Goal: Information Seeking & Learning: Compare options

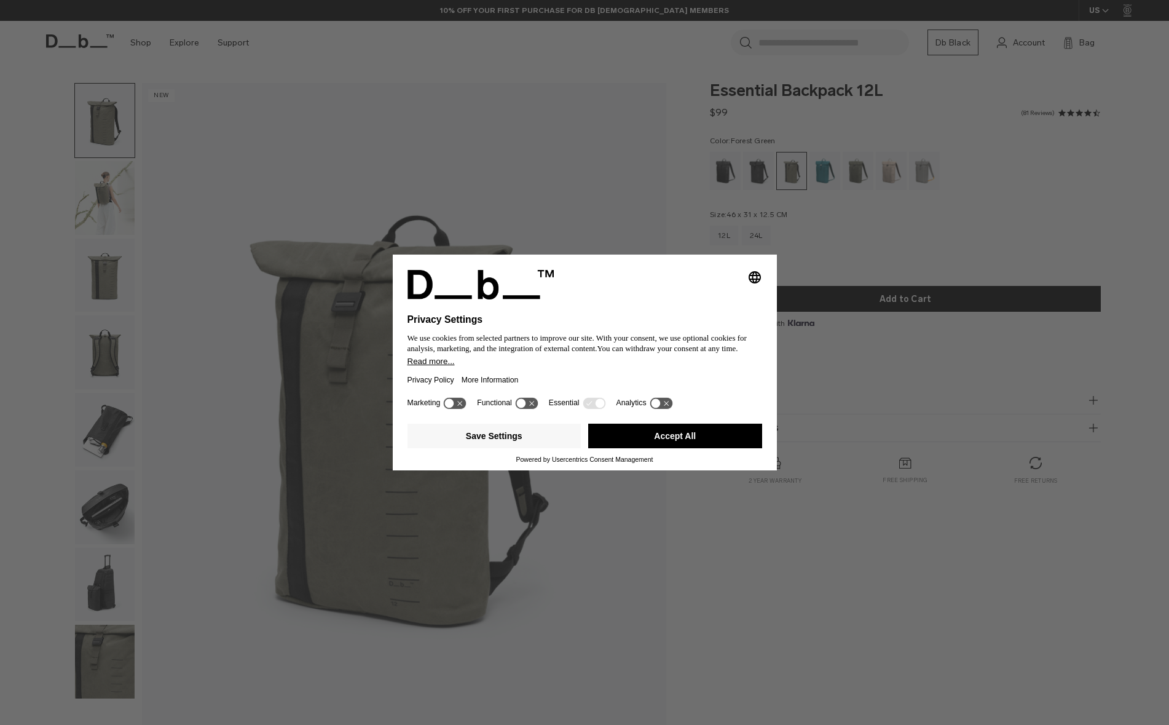
click at [652, 439] on button "Accept All" at bounding box center [675, 436] width 174 height 25
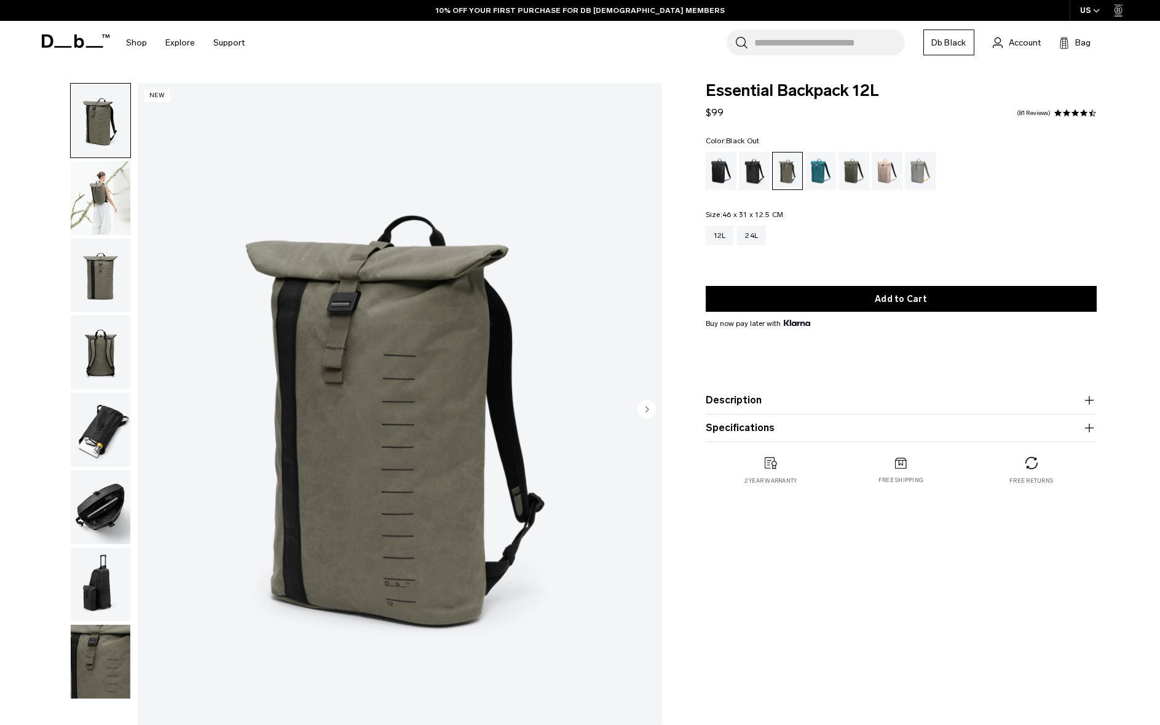
click at [728, 173] on div "Black Out" at bounding box center [721, 171] width 31 height 38
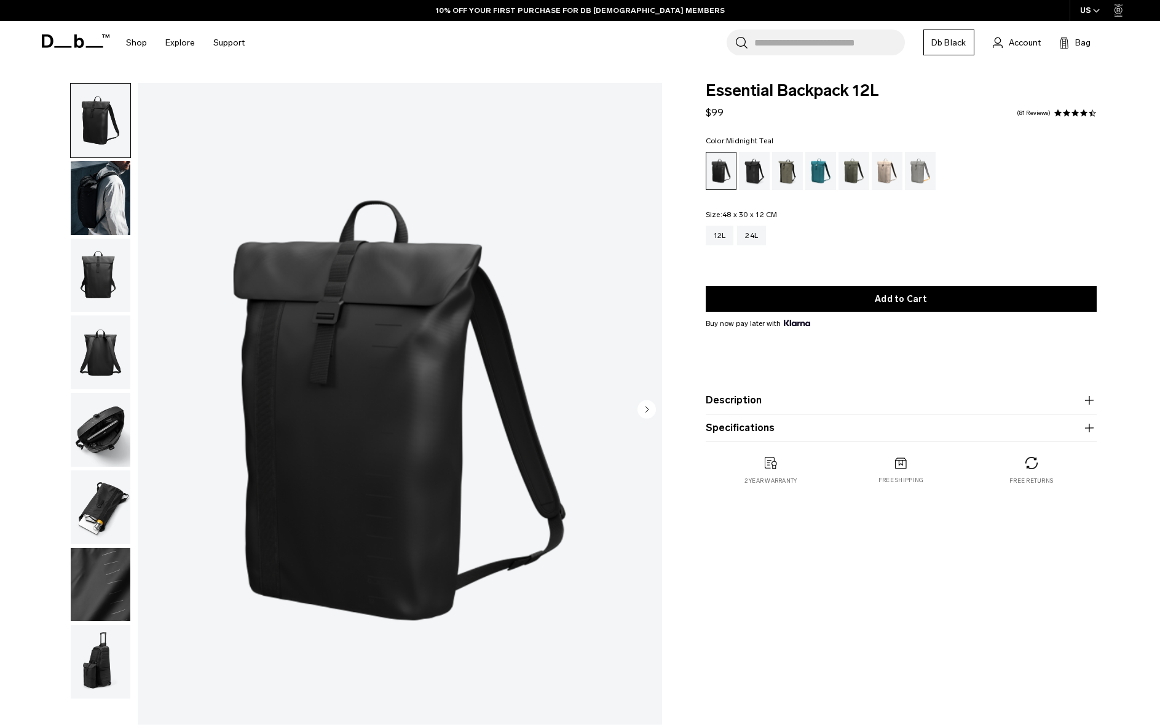
click at [824, 175] on div "Midnight Teal" at bounding box center [820, 171] width 31 height 38
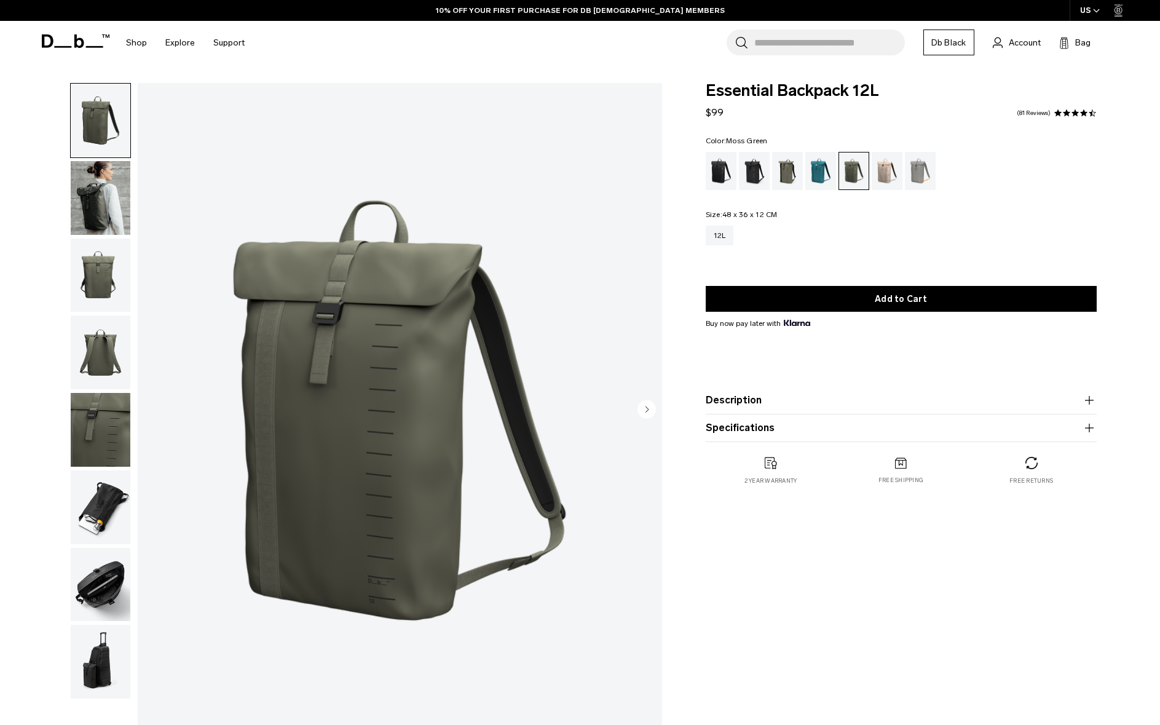
click at [104, 441] on img "button" at bounding box center [101, 430] width 60 height 74
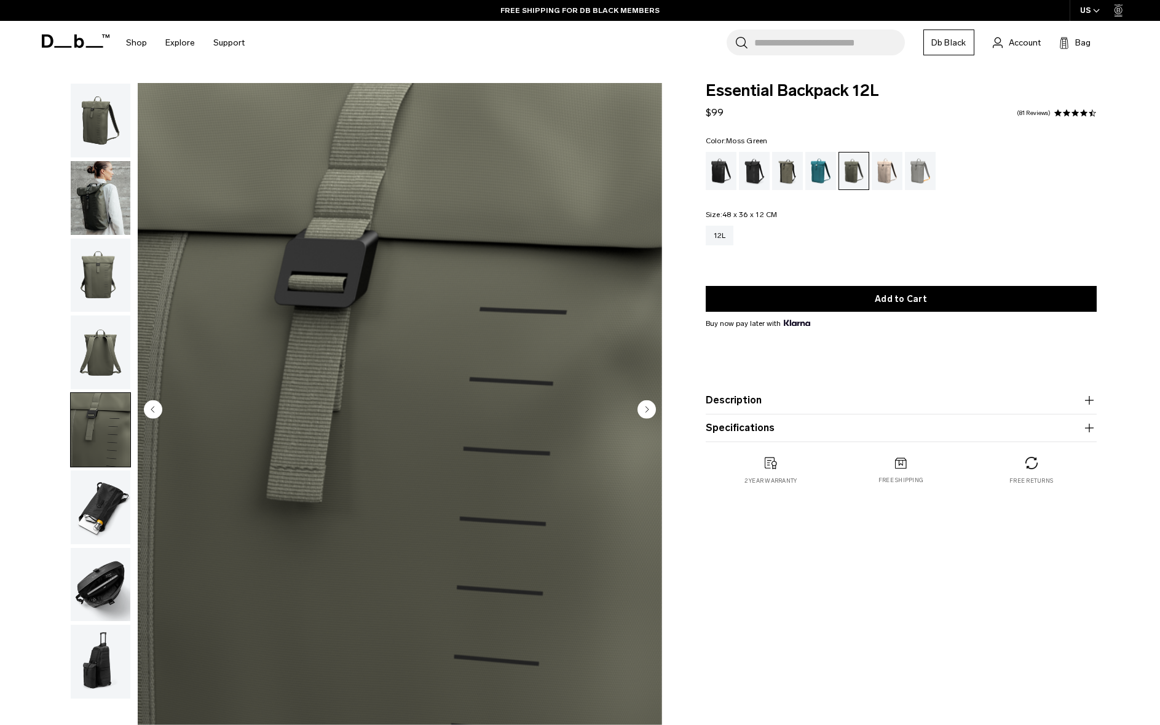
click at [97, 366] on img "button" at bounding box center [101, 352] width 60 height 74
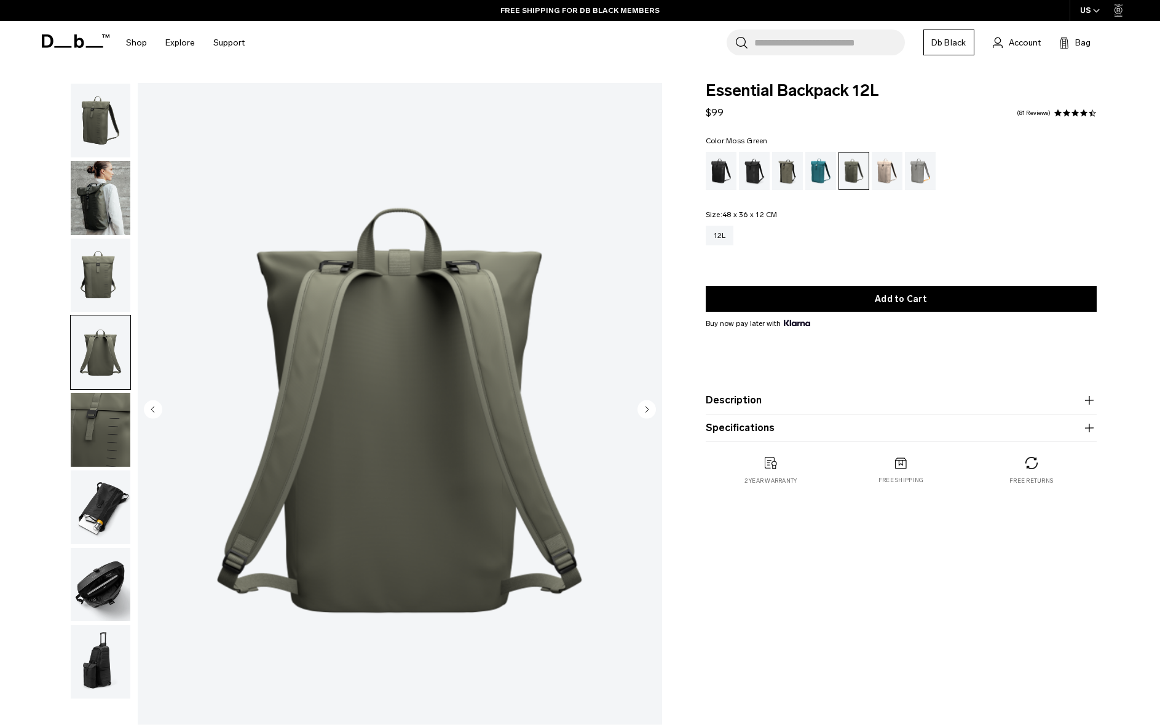
click at [105, 276] on img "button" at bounding box center [101, 276] width 60 height 74
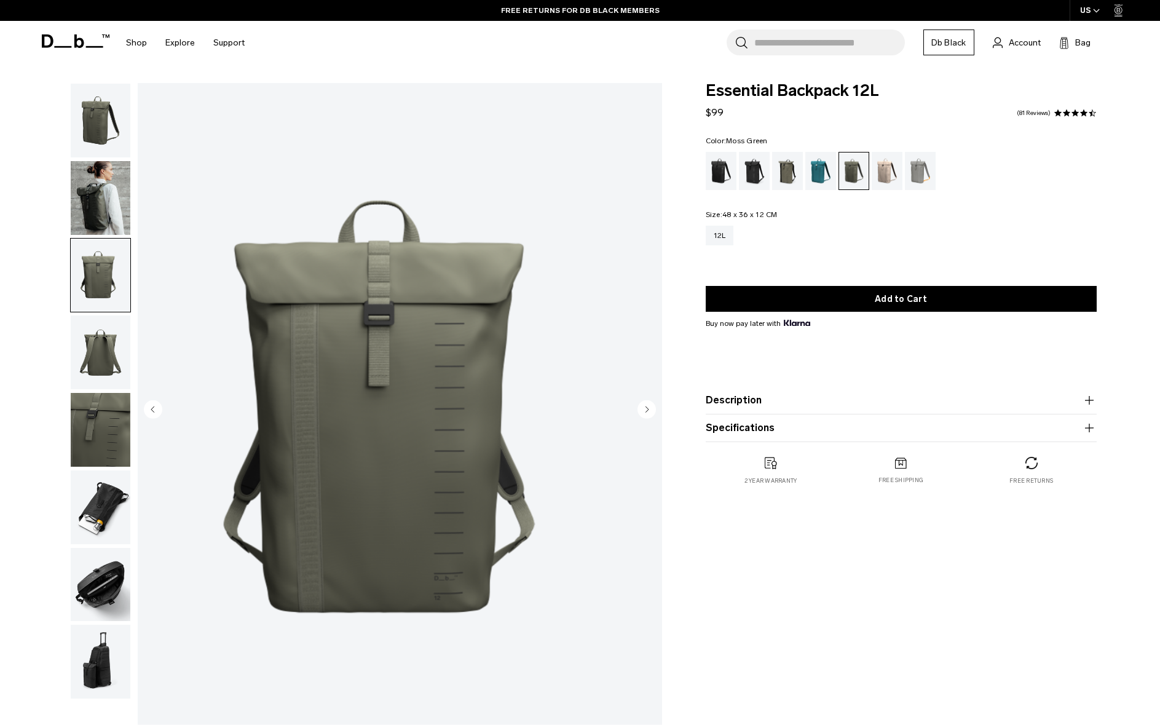
click at [86, 205] on img "button" at bounding box center [101, 198] width 60 height 74
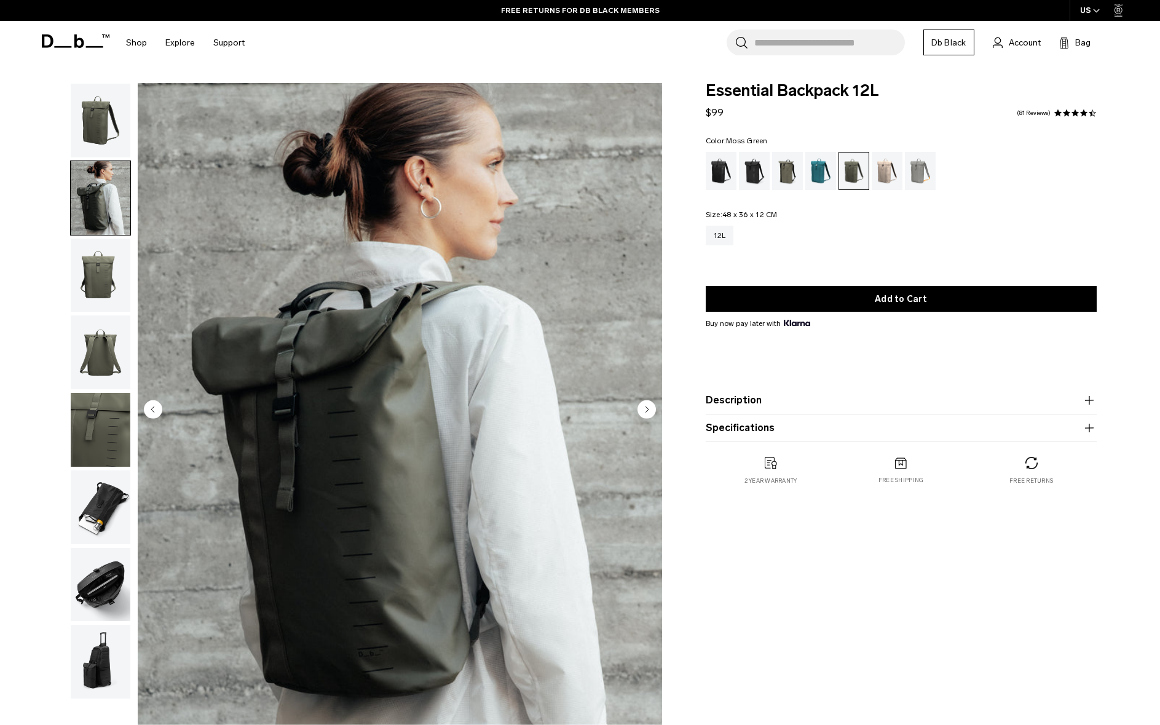
click at [103, 124] on img "button" at bounding box center [101, 121] width 60 height 74
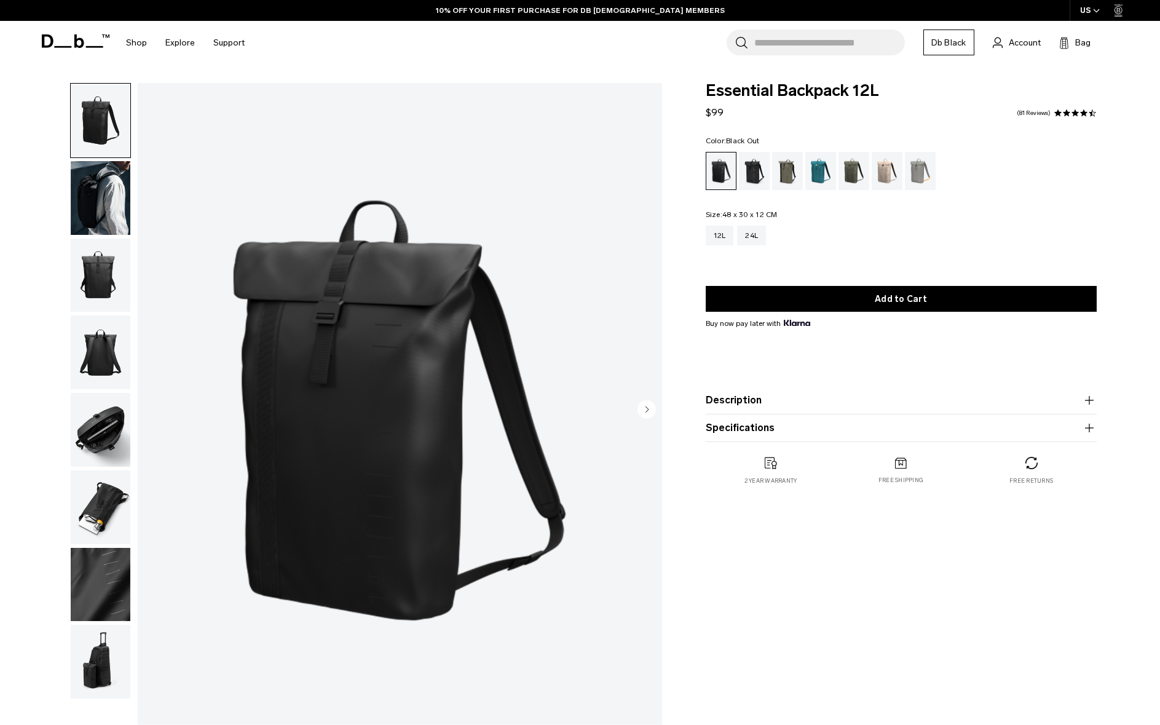
drag, startPoint x: 0, startPoint y: 0, endPoint x: 688, endPoint y: 192, distance: 714.4
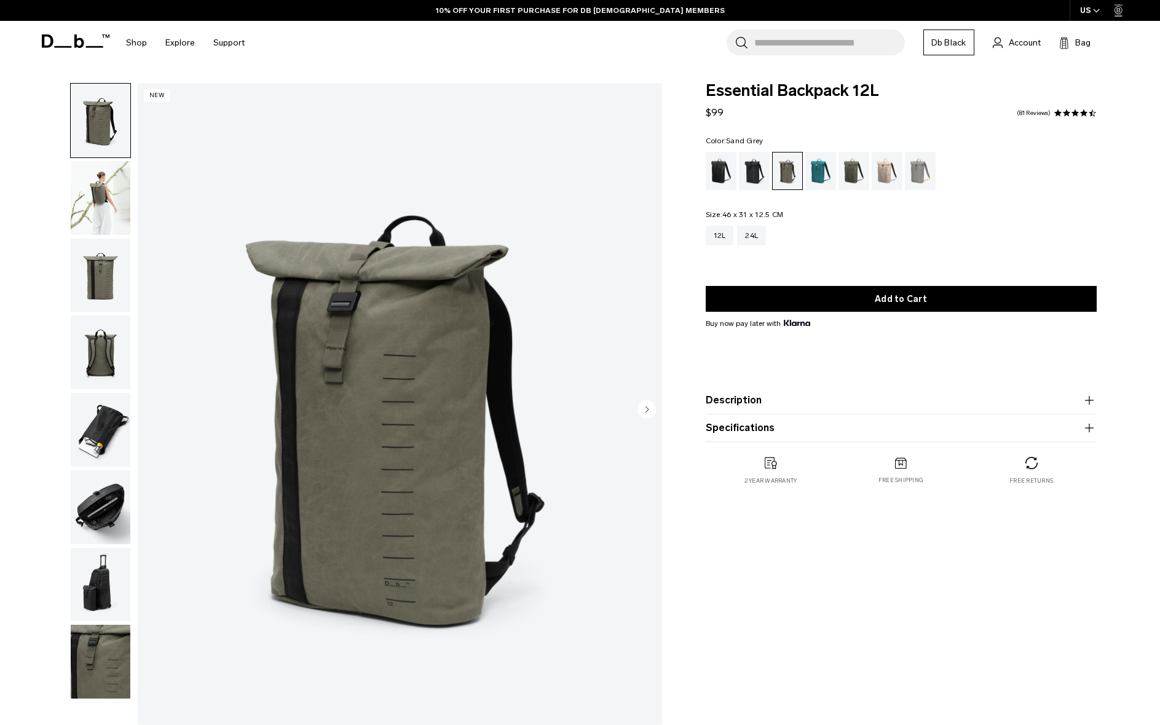
click at [924, 176] on div "Sand Grey" at bounding box center [920, 171] width 31 height 38
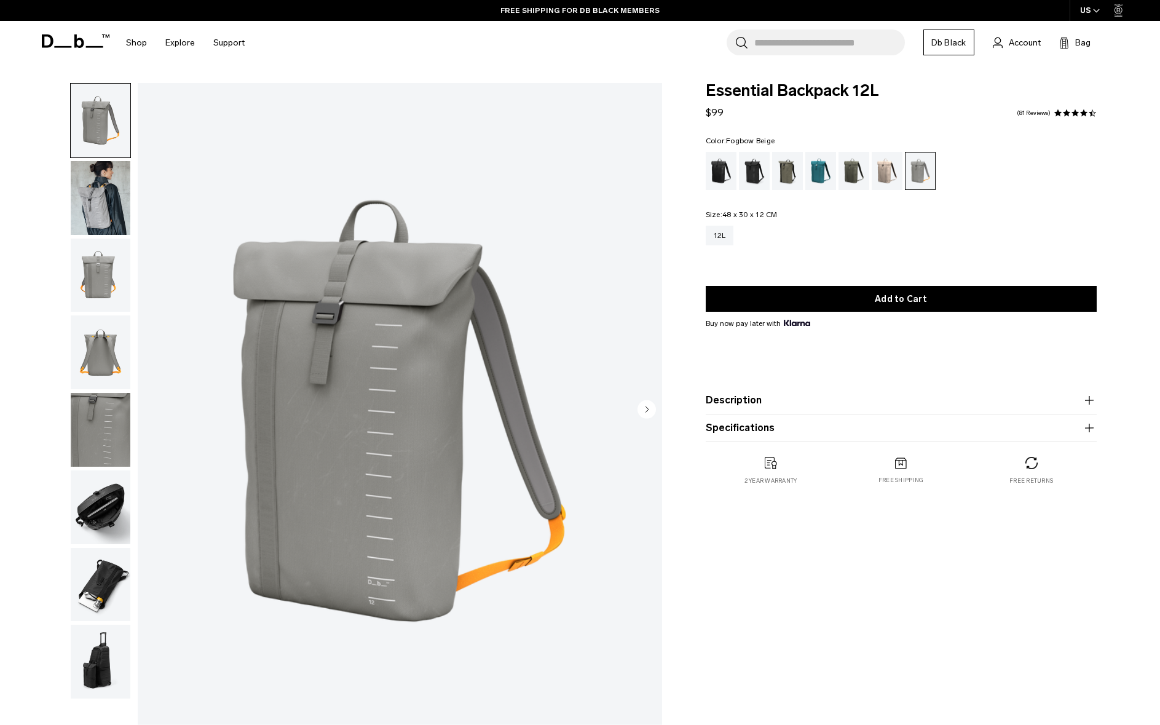
click at [890, 176] on div "Fogbow Beige" at bounding box center [887, 171] width 31 height 38
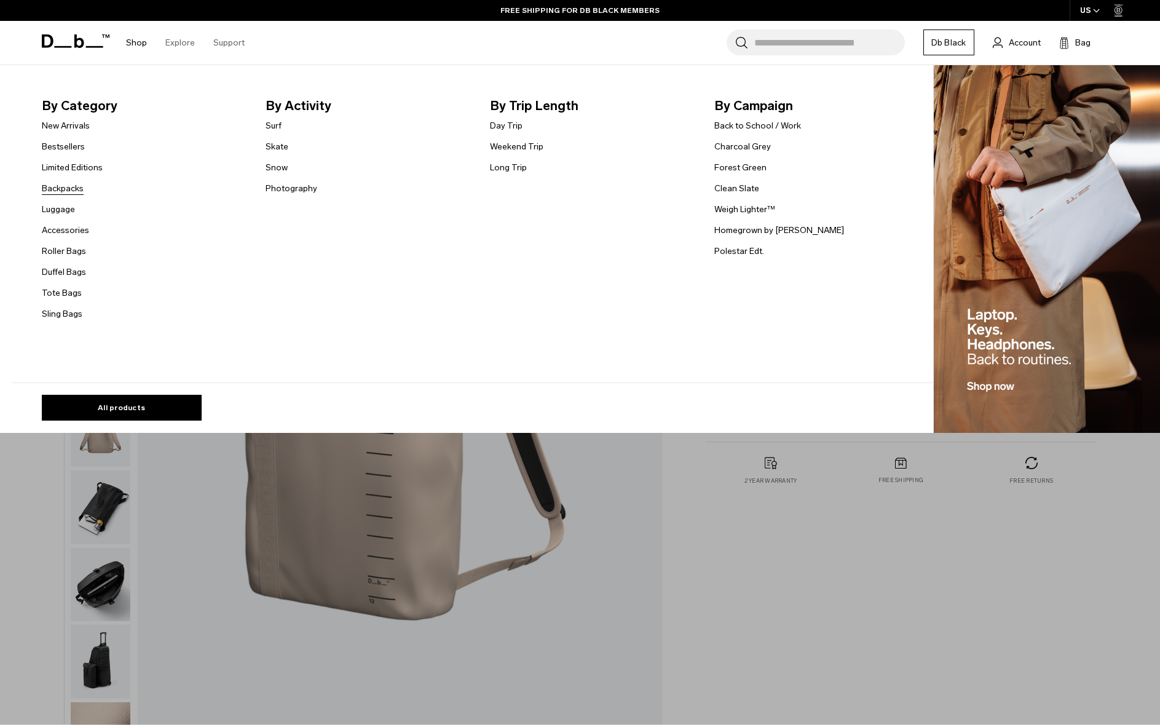
click at [76, 190] on link "Backpacks" at bounding box center [63, 188] width 42 height 13
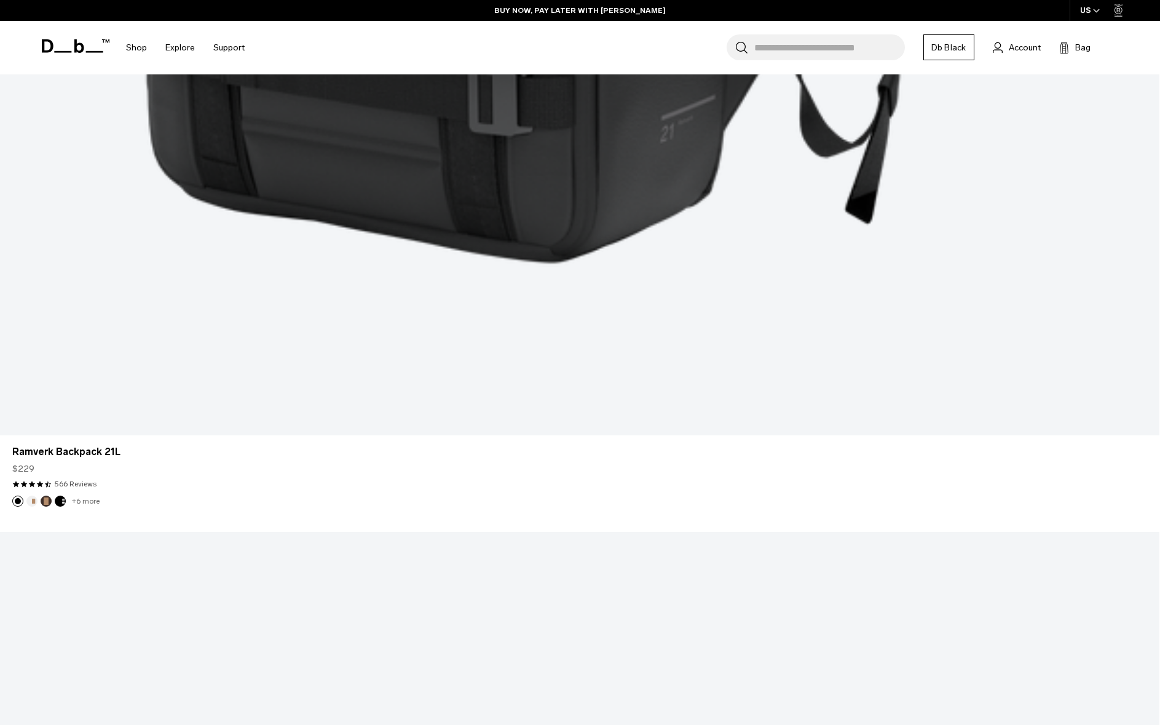
scroll to position [3996, 0]
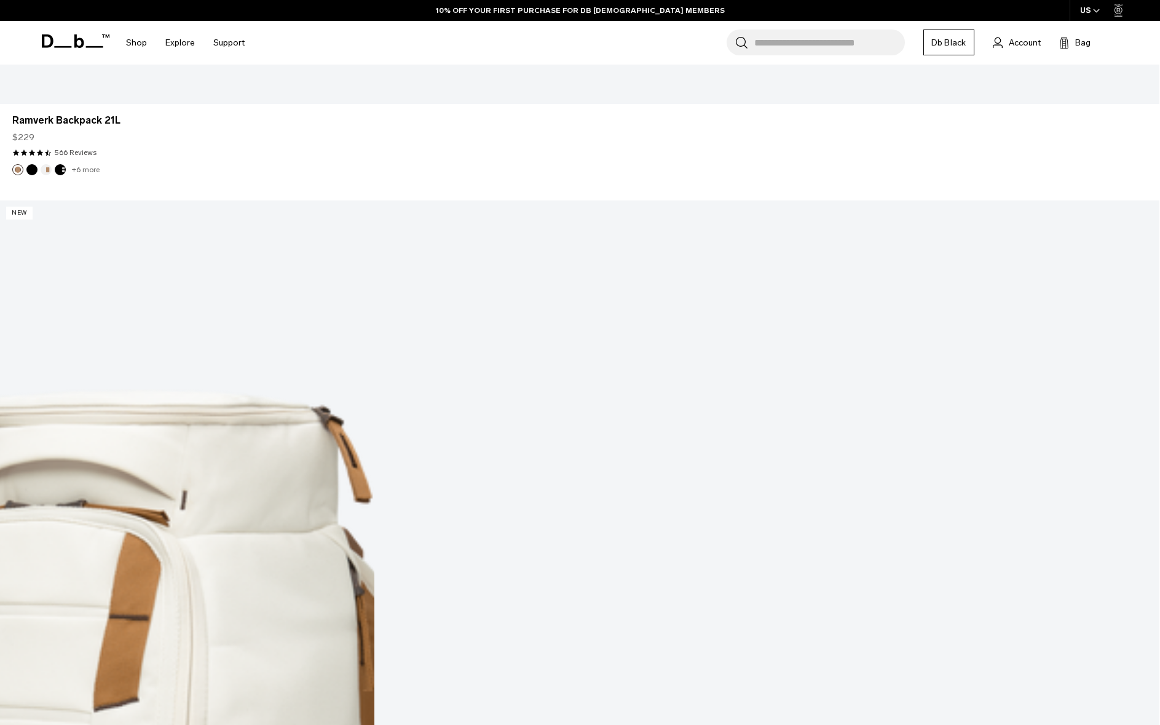
scroll to position [8404, 0]
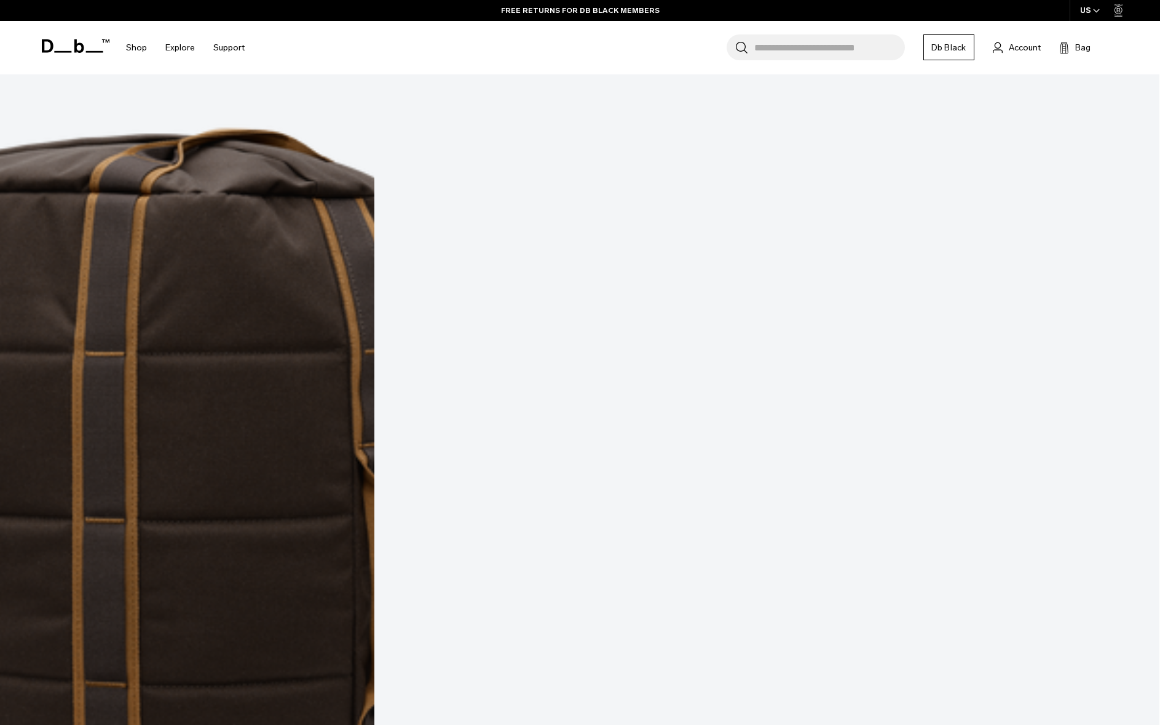
scroll to position [12981, 0]
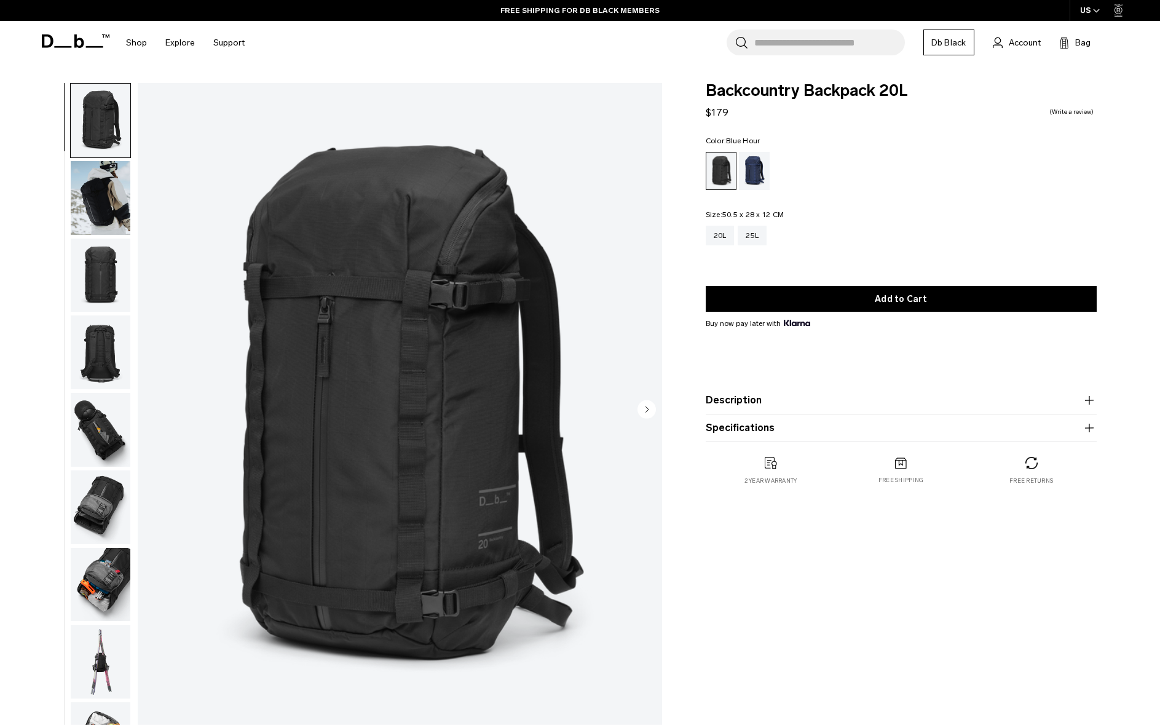
click at [751, 164] on div "Blue Hour" at bounding box center [754, 171] width 31 height 38
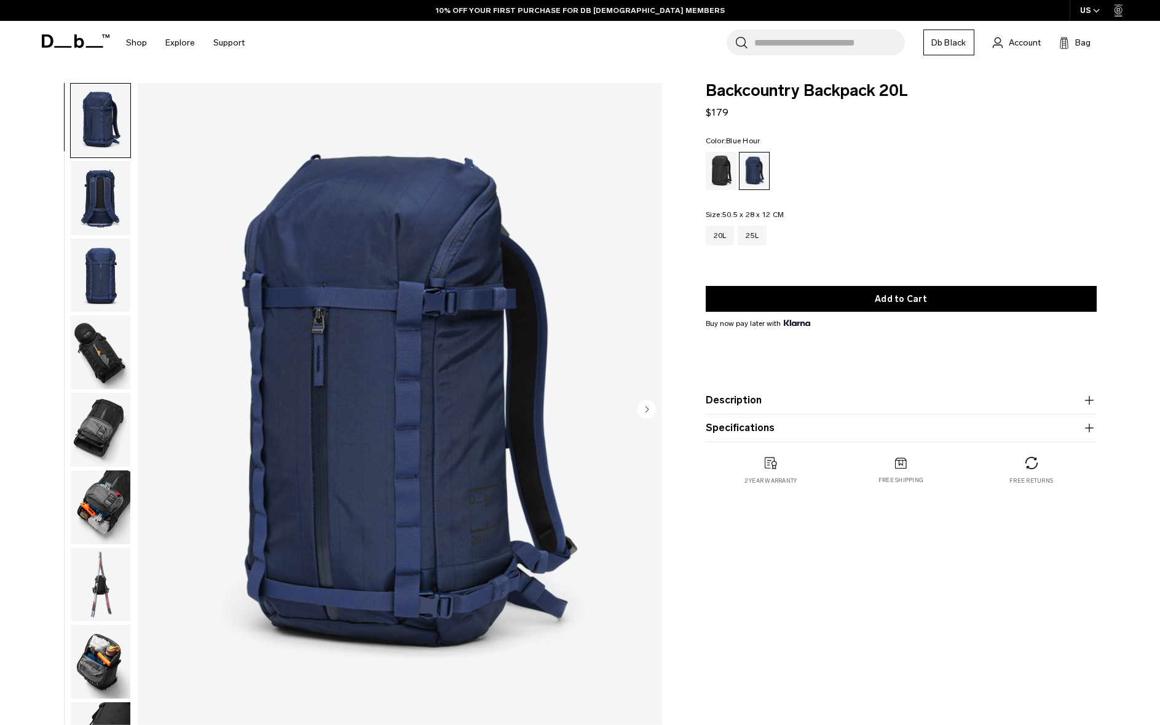
click at [73, 350] on img "button" at bounding box center [101, 352] width 60 height 74
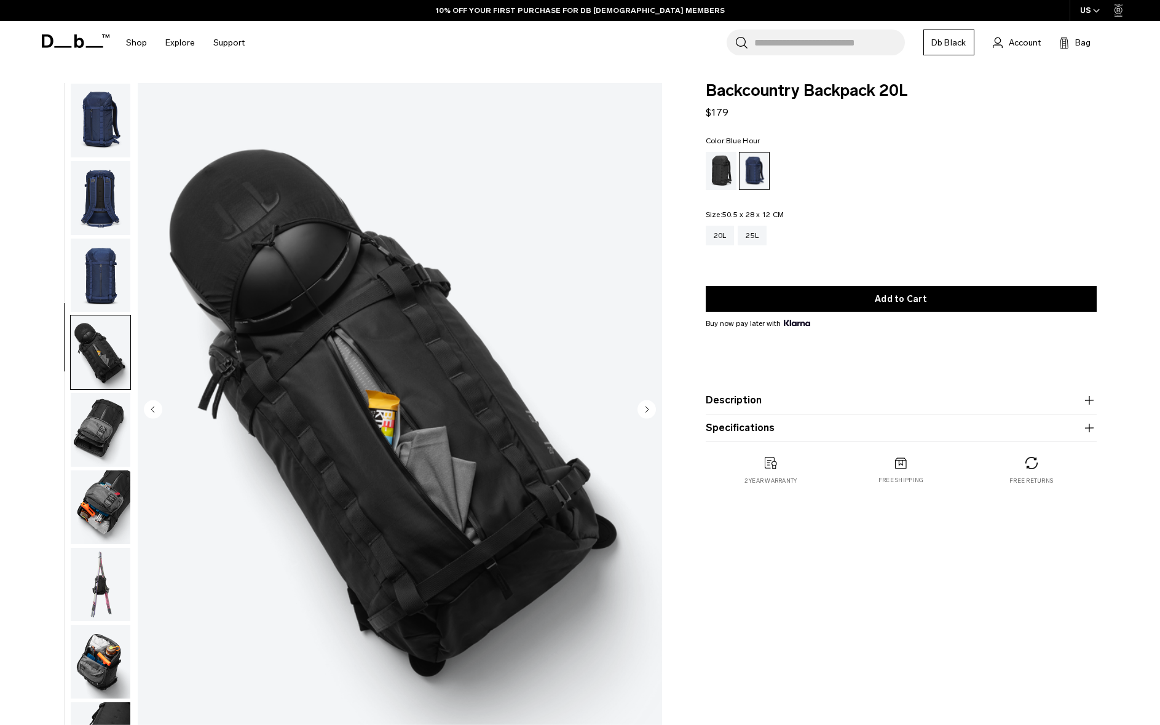
scroll to position [39, 0]
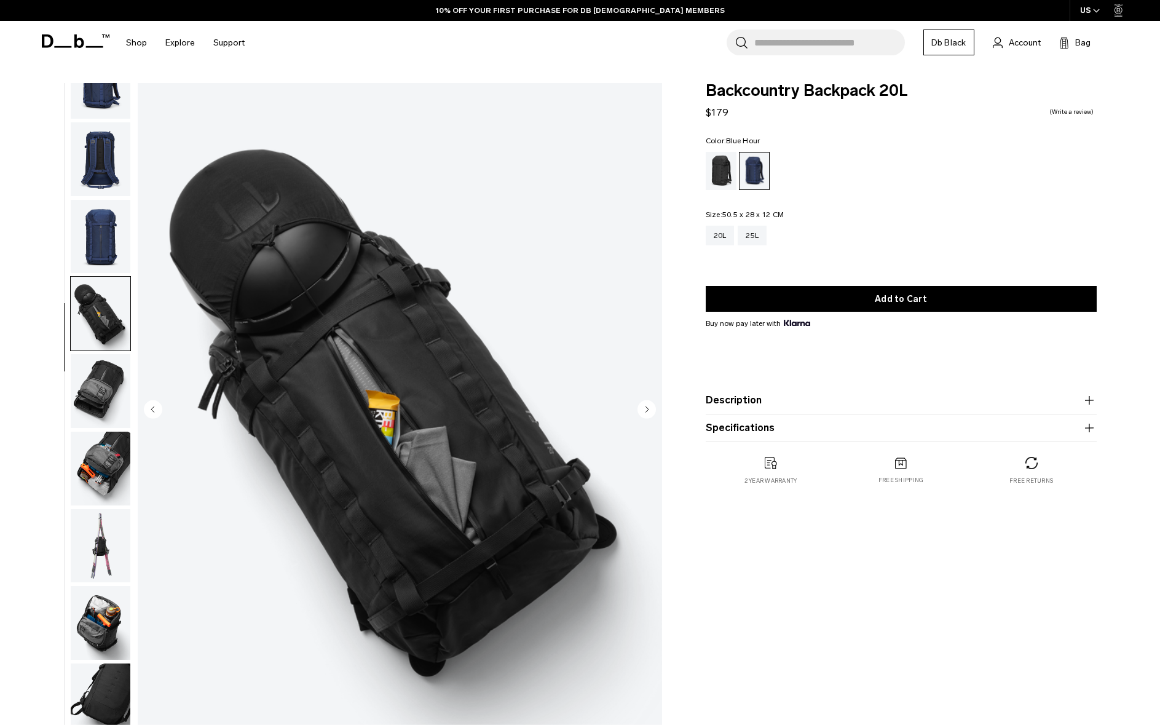
click at [101, 417] on img "button" at bounding box center [101, 391] width 60 height 74
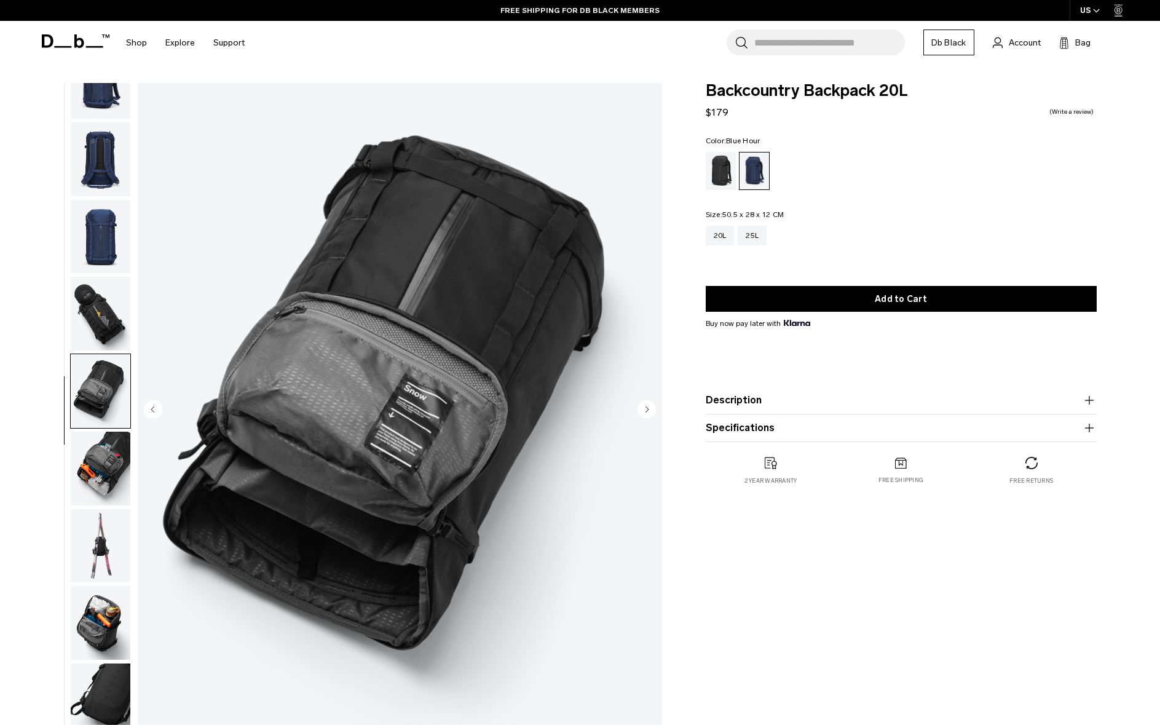
click at [111, 474] on img "button" at bounding box center [101, 469] width 60 height 74
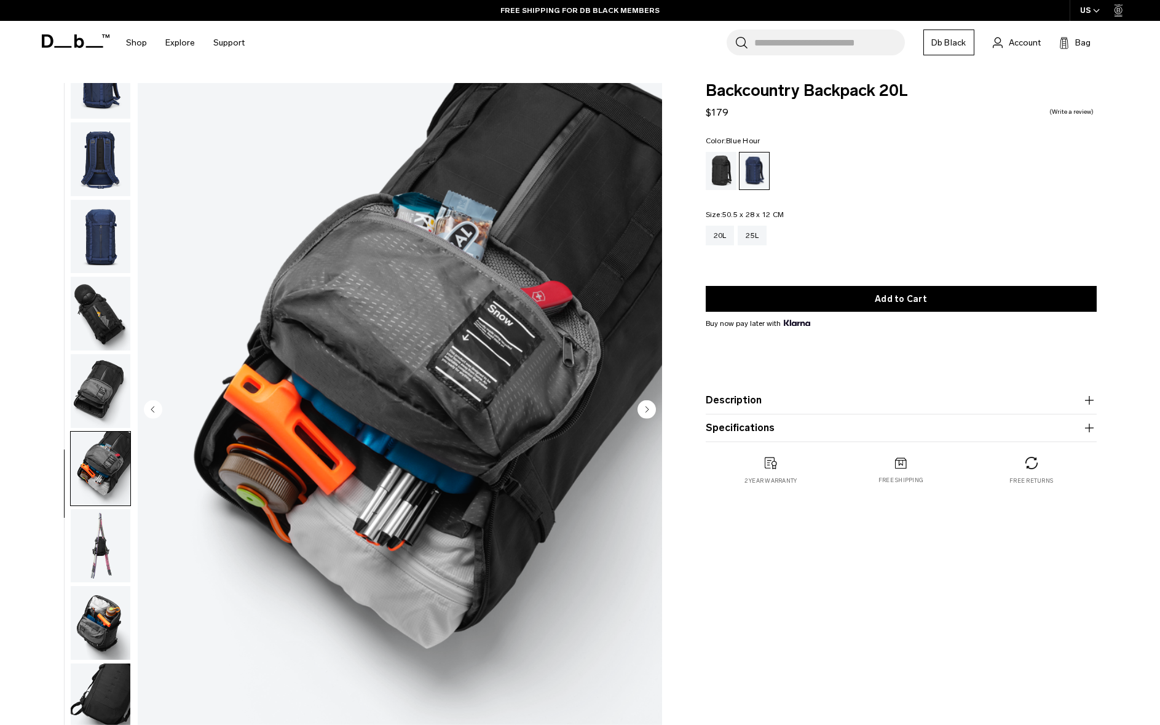
click at [105, 623] on img "button" at bounding box center [101, 623] width 60 height 74
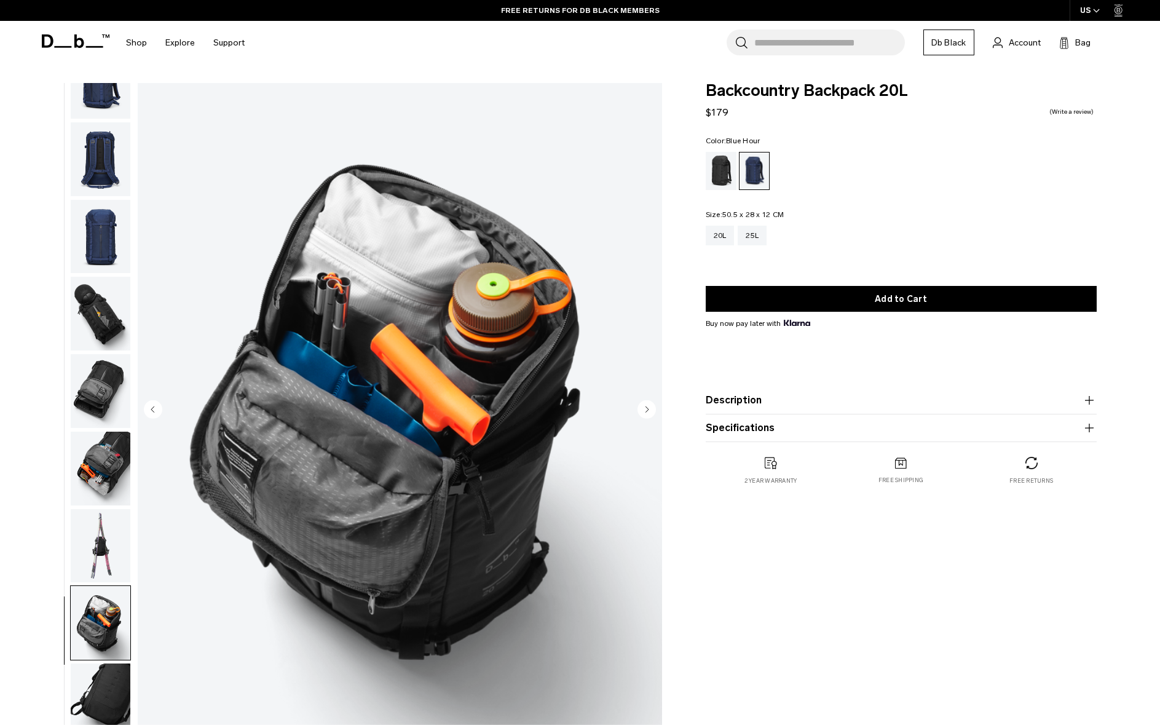
click at [99, 701] on img "button" at bounding box center [101, 700] width 60 height 74
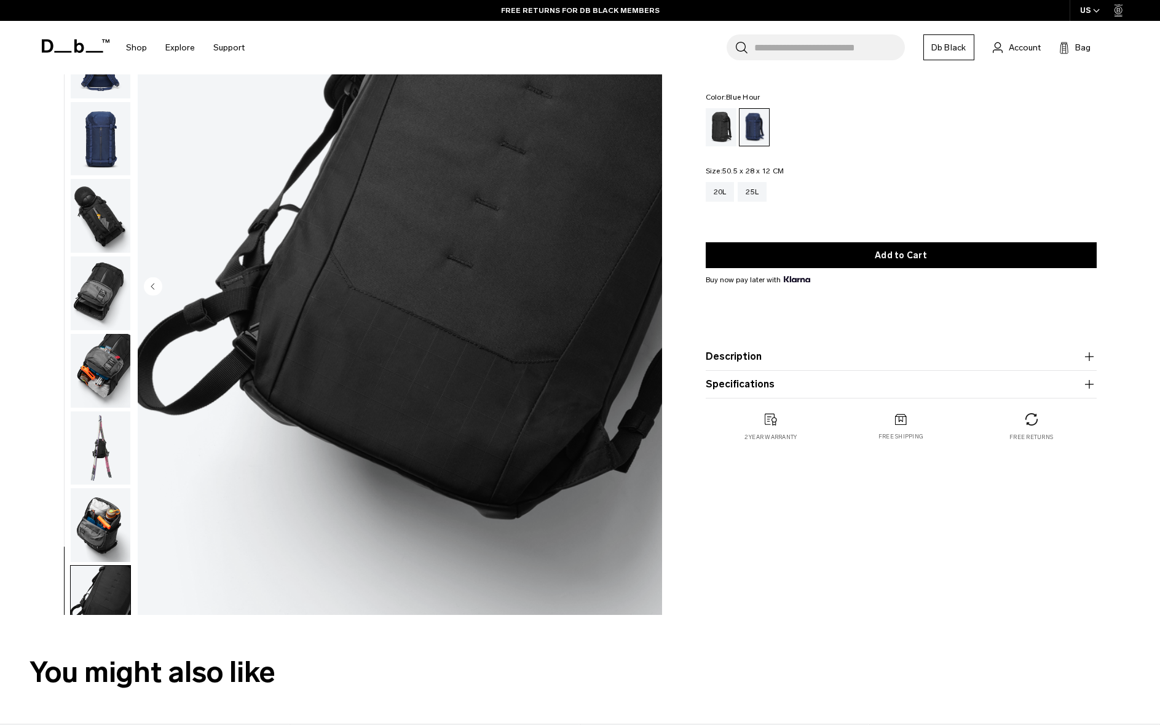
scroll to position [0, 0]
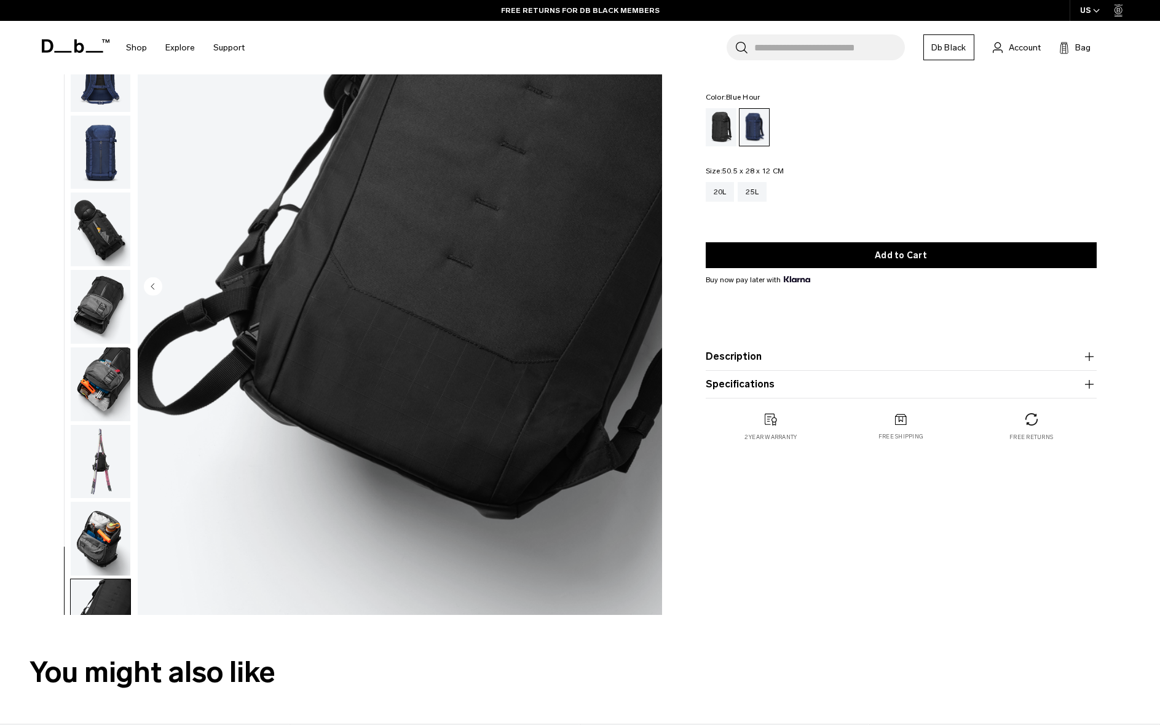
click at [99, 281] on img "button" at bounding box center [101, 307] width 60 height 74
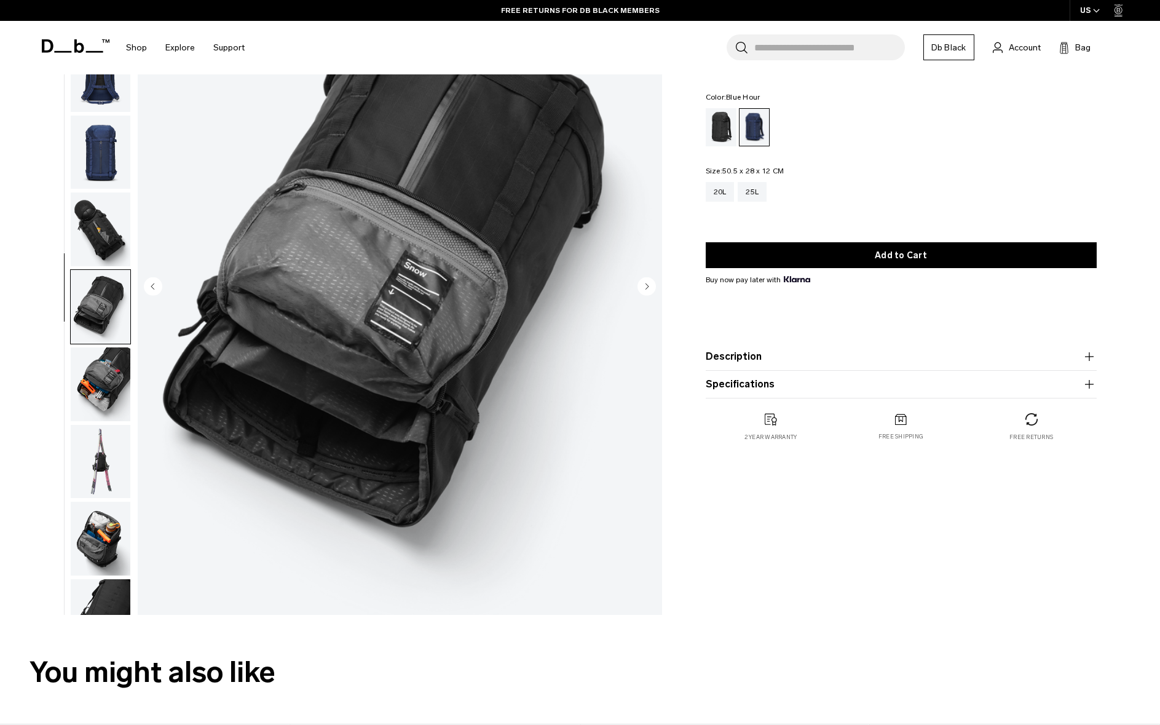
scroll to position [39, 0]
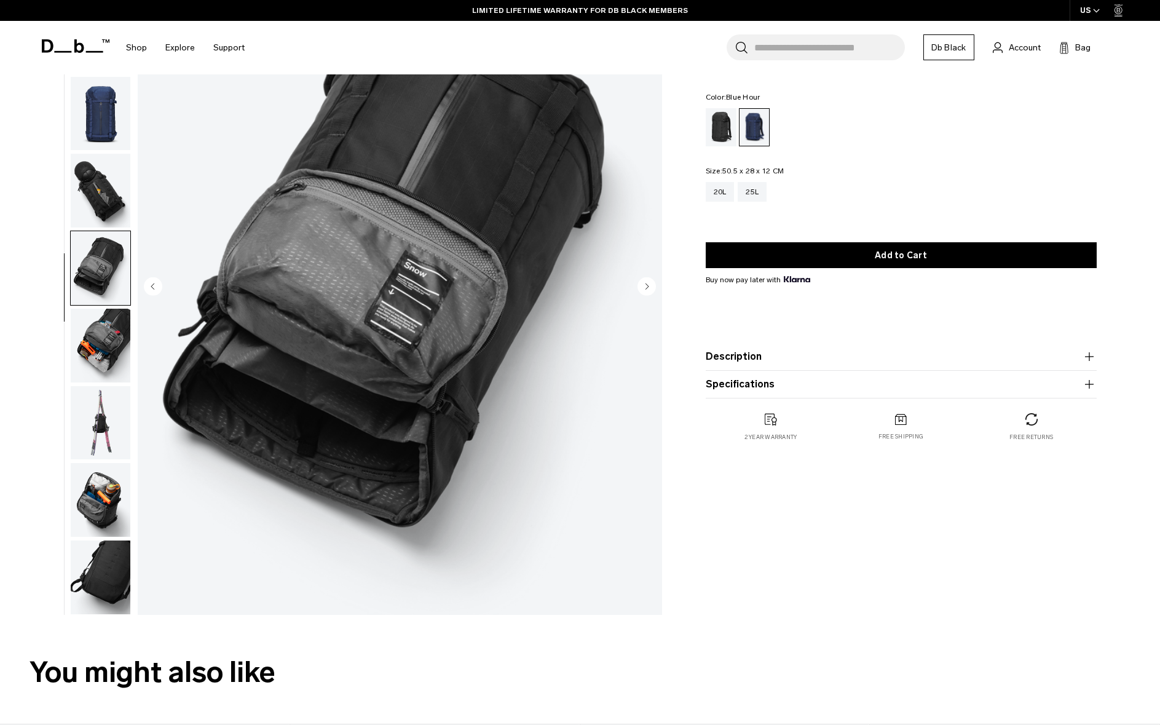
click at [103, 194] on img "button" at bounding box center [101, 191] width 60 height 74
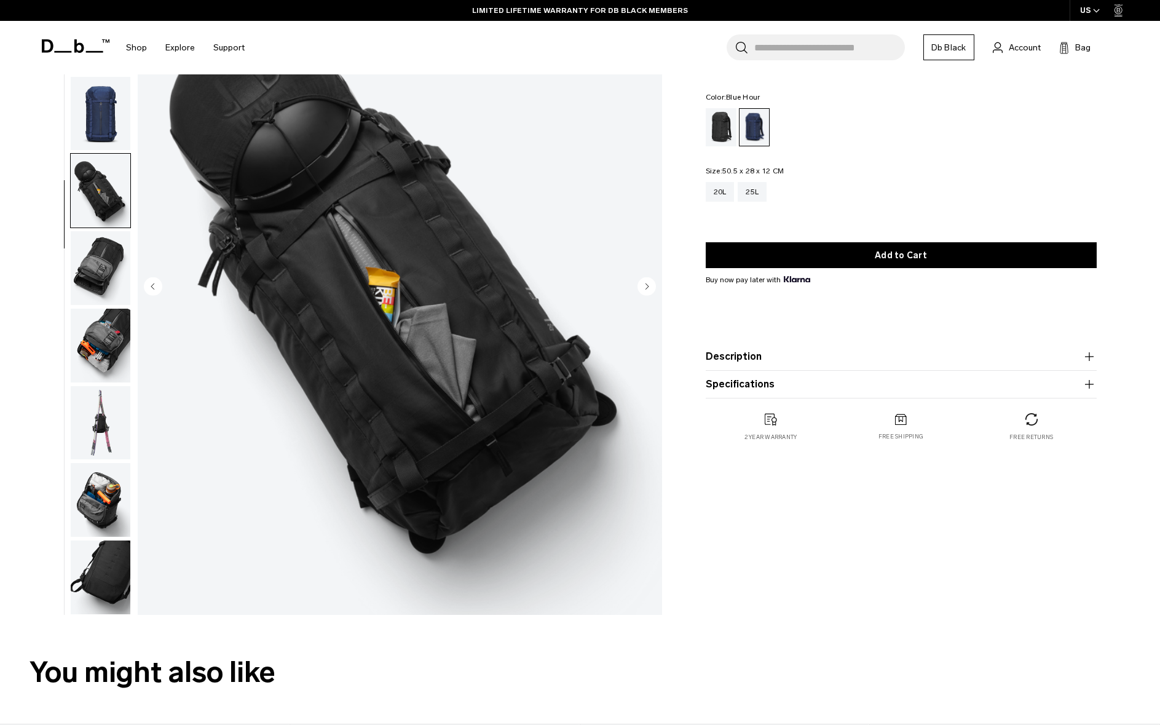
scroll to position [0, 0]
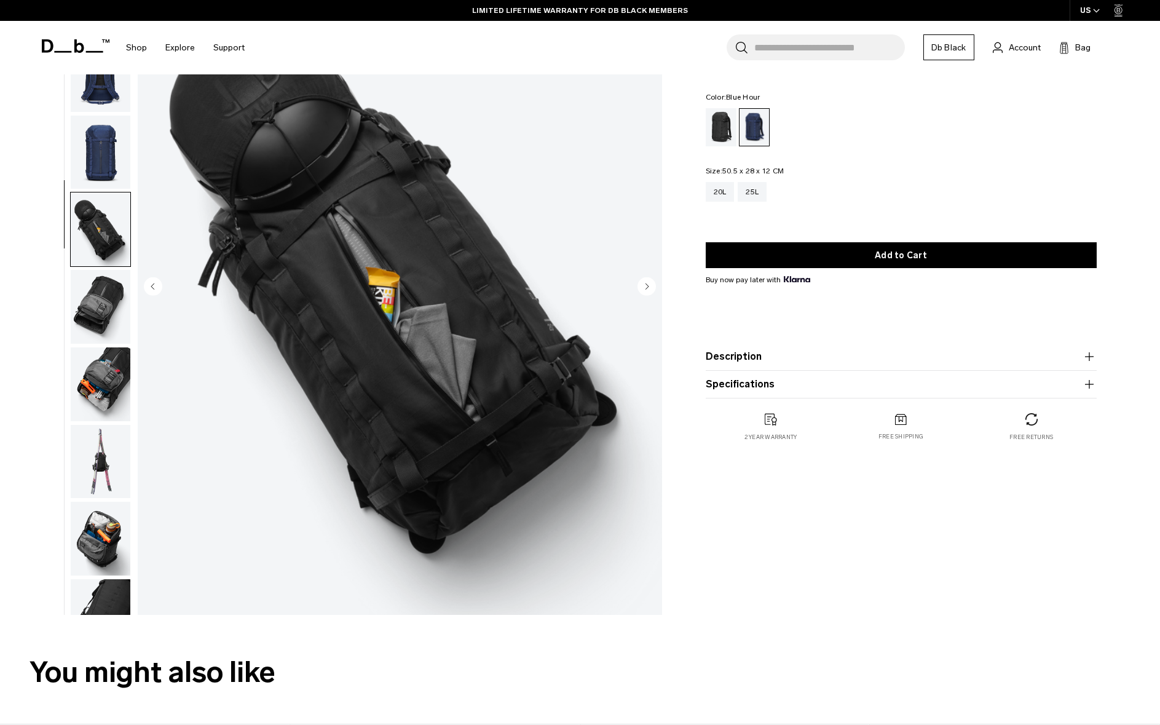
click at [106, 153] on img "button" at bounding box center [101, 153] width 60 height 74
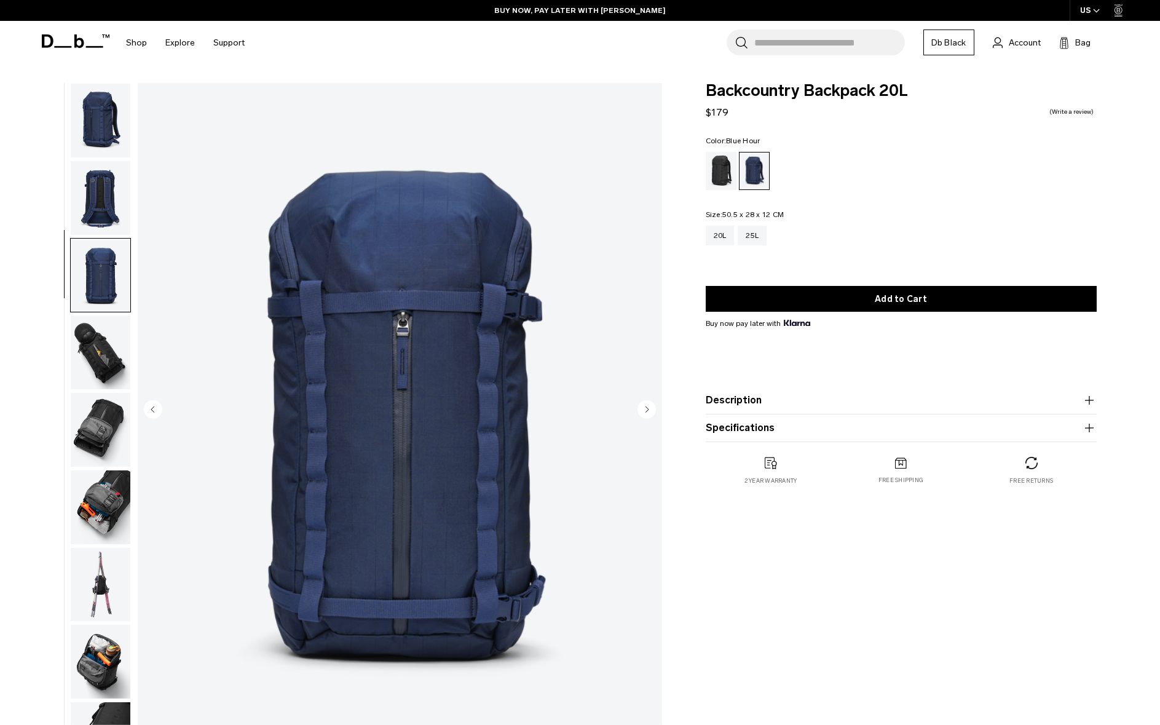
click at [122, 173] on img "button" at bounding box center [101, 198] width 60 height 74
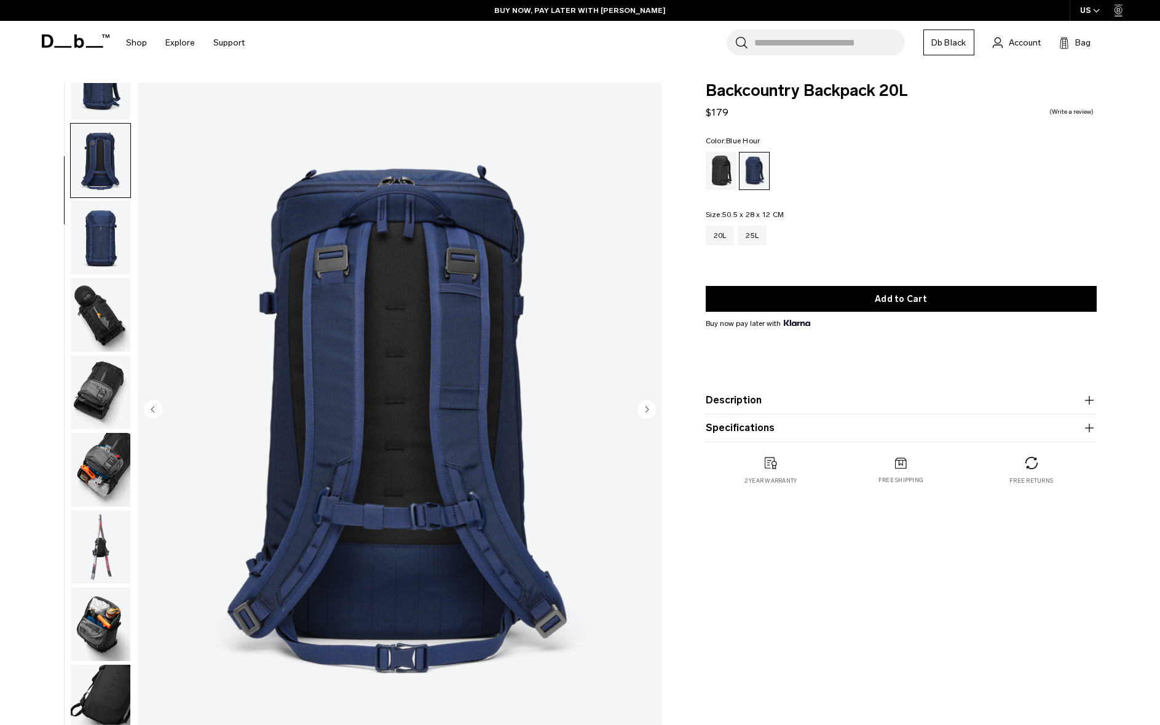
scroll to position [39, 0]
click at [757, 166] on div "Blue Hour" at bounding box center [755, 170] width 30 height 37
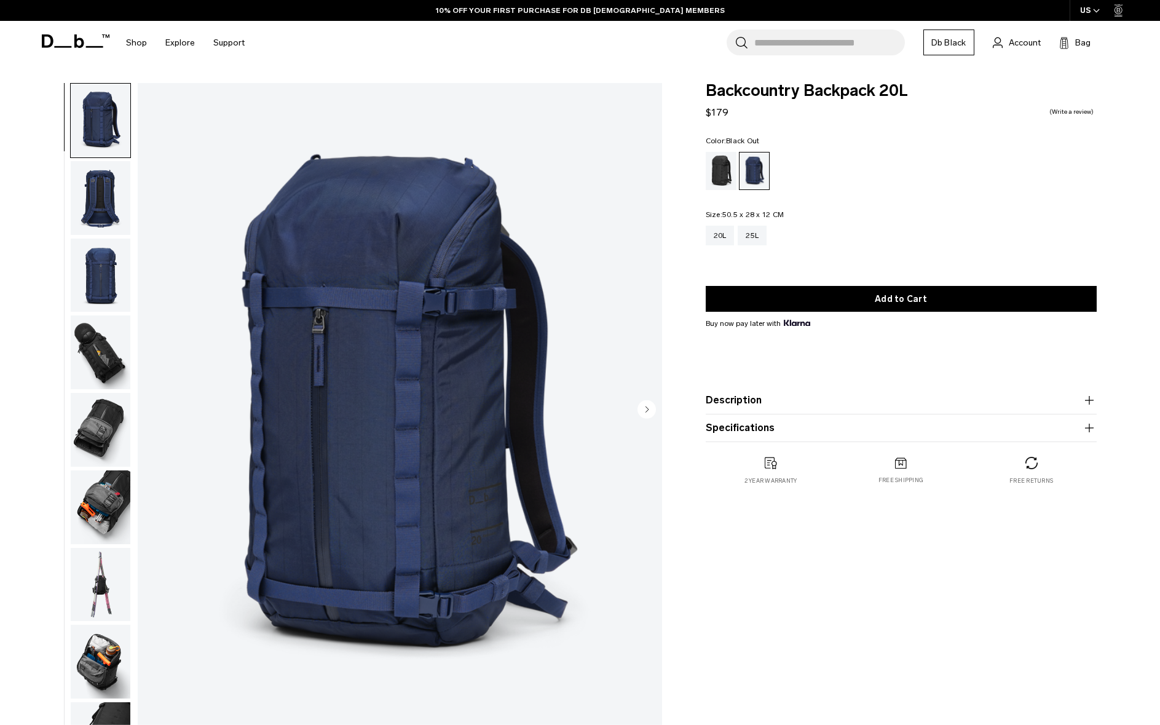
click at [720, 175] on div "Black Out" at bounding box center [721, 171] width 31 height 38
